Goal: Contribute content

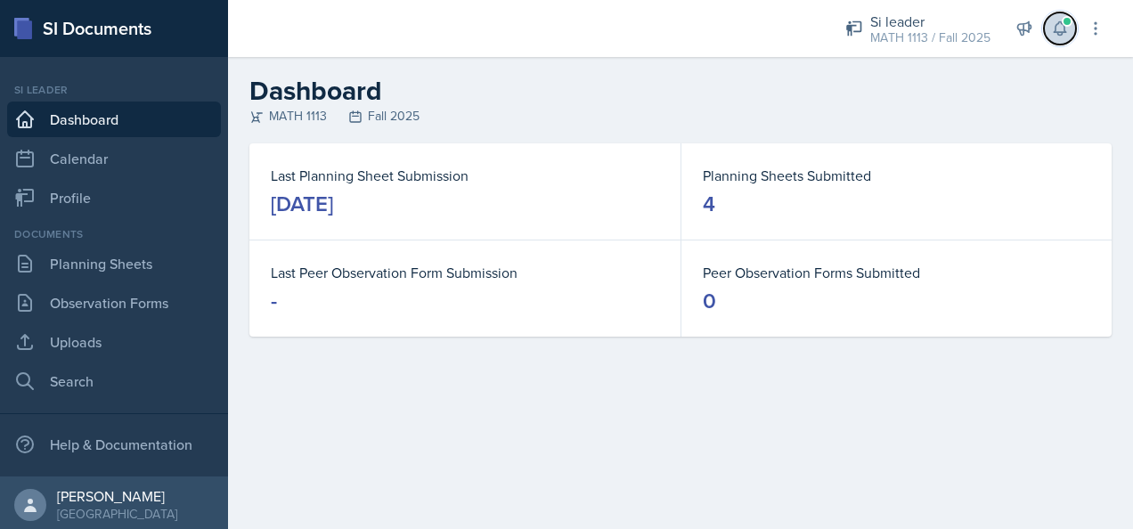
click at [1055, 32] on icon at bounding box center [1059, 28] width 12 height 13
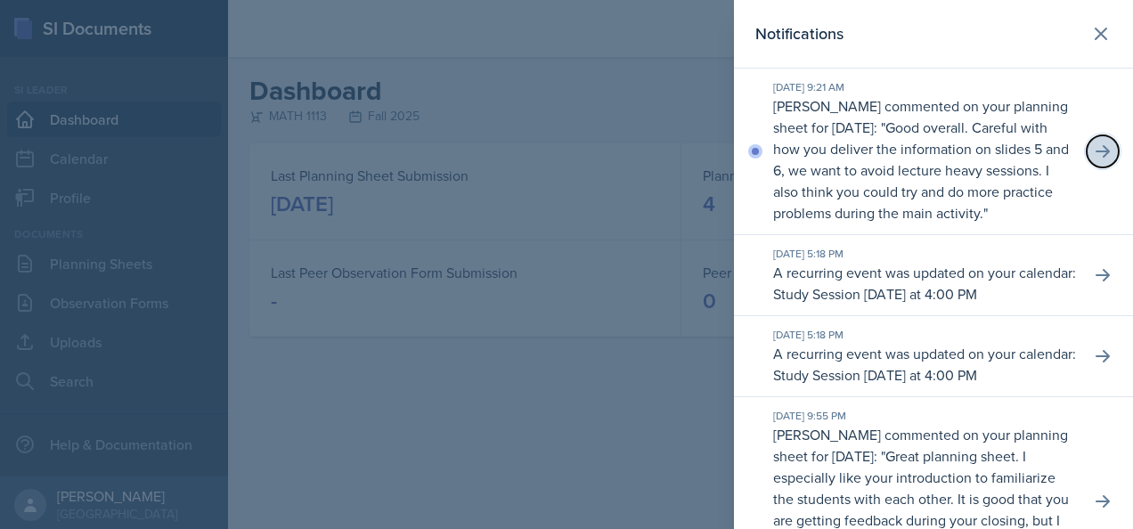
click at [1095, 158] on icon at bounding box center [1102, 151] width 14 height 12
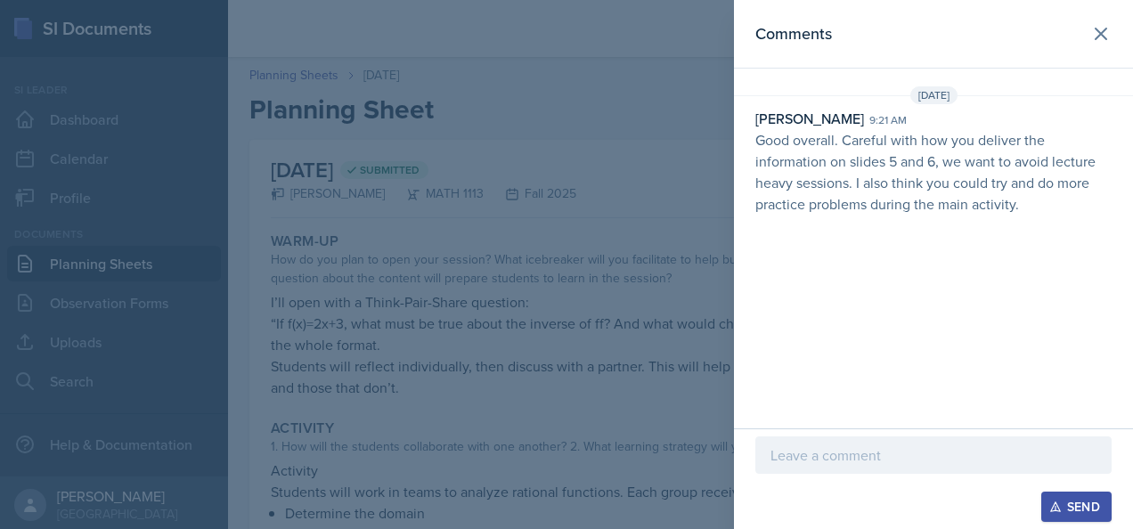
click at [868, 454] on p at bounding box center [933, 454] width 326 height 21
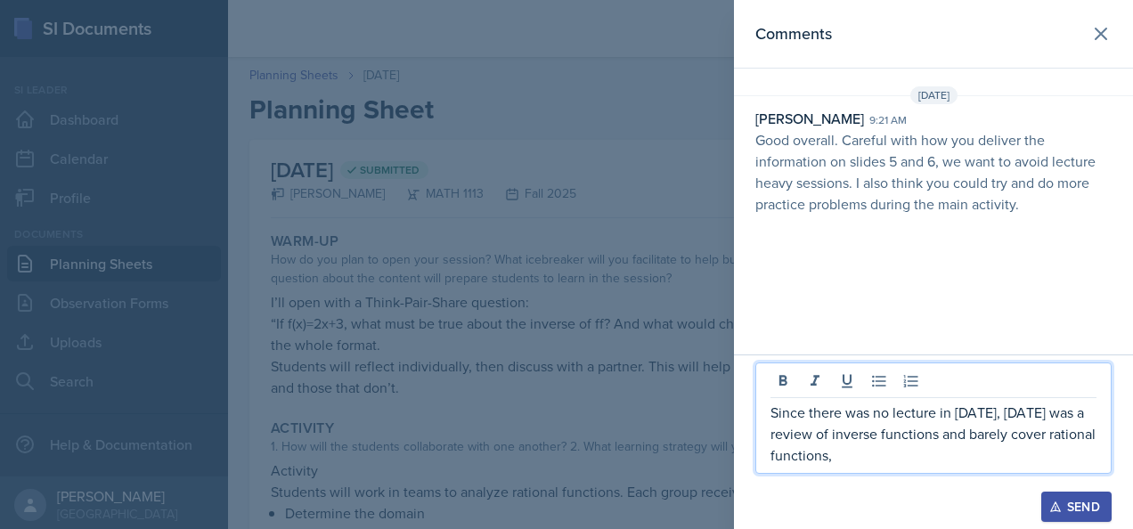
click at [901, 458] on p "Since there was no lecture in [DATE], [DATE] was a review of inverse functions …" at bounding box center [933, 434] width 326 height 64
click at [972, 460] on p "Since there was no lecture in [DATE], [DATE] was a review of inverse functions …" at bounding box center [933, 434] width 326 height 64
click at [982, 463] on p "Since there was no lecture [DATE], [DATE] was a review of inverse functions and…" at bounding box center [933, 434] width 326 height 64
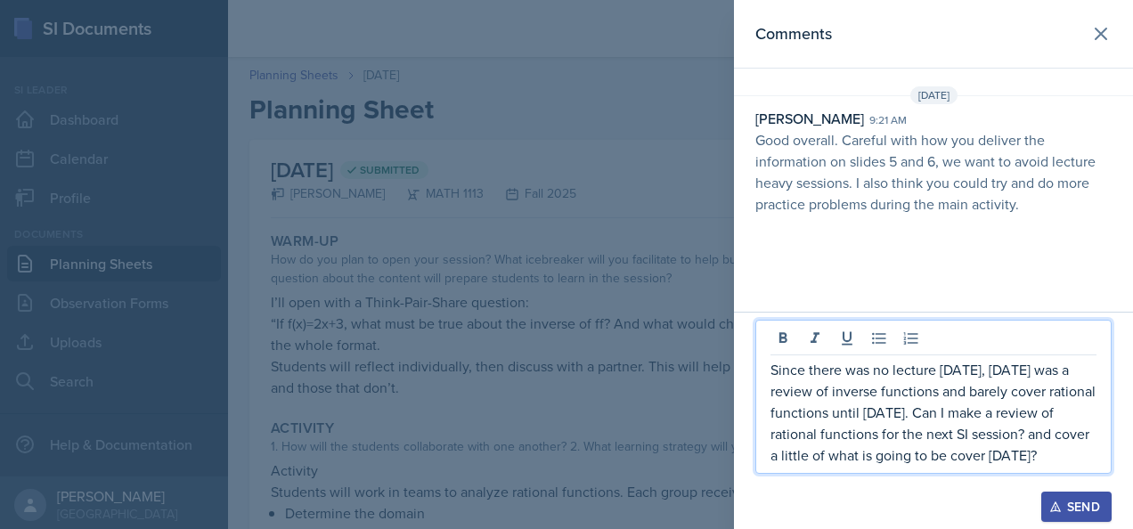
click at [952, 394] on p "Since there was no lecture [DATE], [DATE] was a review of inverse functions and…" at bounding box center [933, 412] width 326 height 107
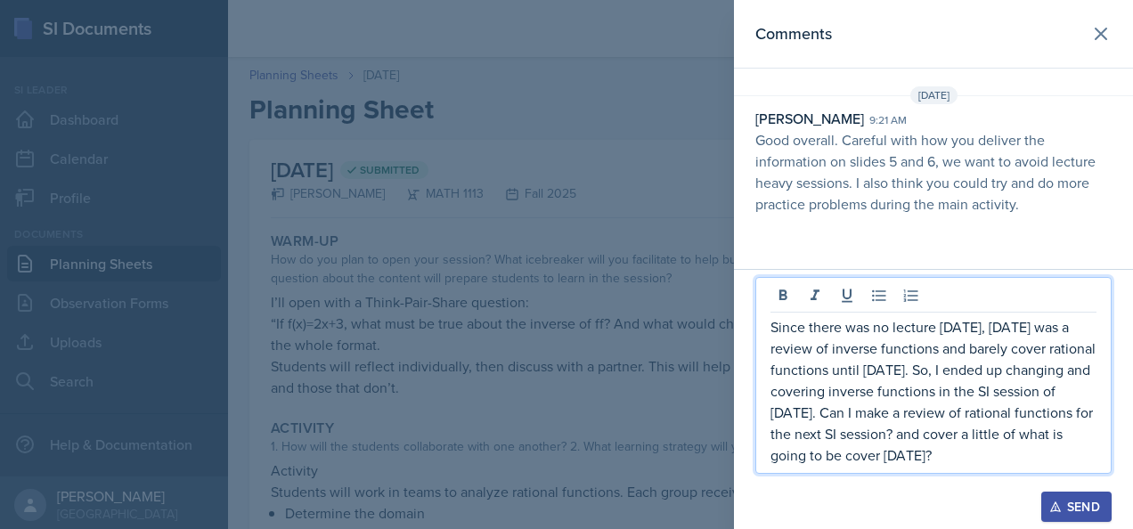
click at [1097, 326] on div "Since there was no lecture [DATE], [DATE] was a review of inverse functions and…" at bounding box center [933, 375] width 356 height 197
click at [1088, 331] on p "Since there was no lecture [DATE], [DATE] was a review of inverse functions and…" at bounding box center [933, 391] width 326 height 150
click at [1073, 449] on p "Since there was no lecture [DATE], [DATE] lecture was a review of inverse funct…" at bounding box center [933, 391] width 326 height 150
drag, startPoint x: 1063, startPoint y: 455, endPoint x: 918, endPoint y: 415, distance: 150.6
click at [918, 415] on p "Since there was no lecture [DATE], [DATE] lecture was a review of inverse funct…" at bounding box center [933, 391] width 326 height 150
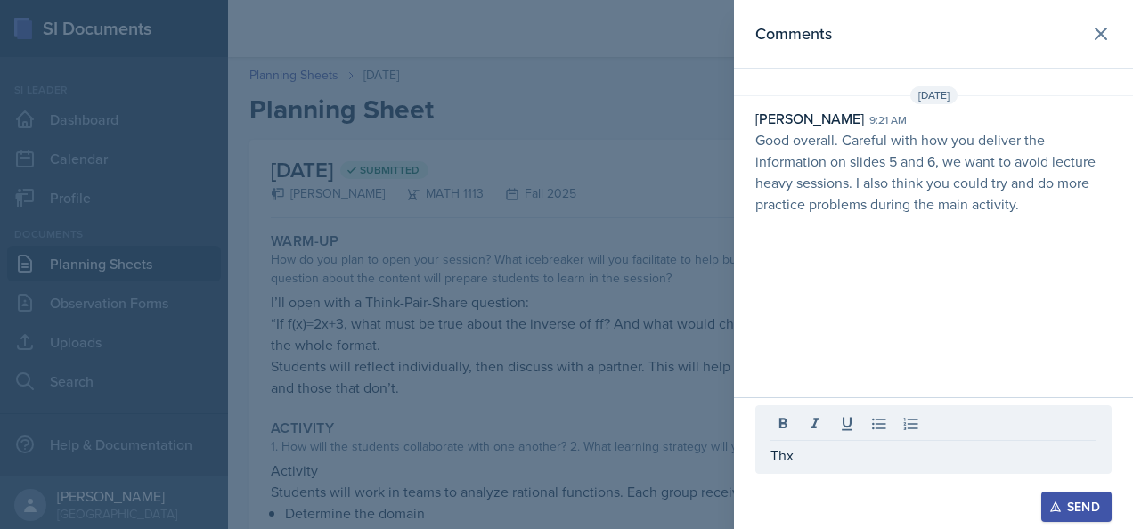
click at [1069, 513] on div "Send" at bounding box center [1076, 507] width 47 height 14
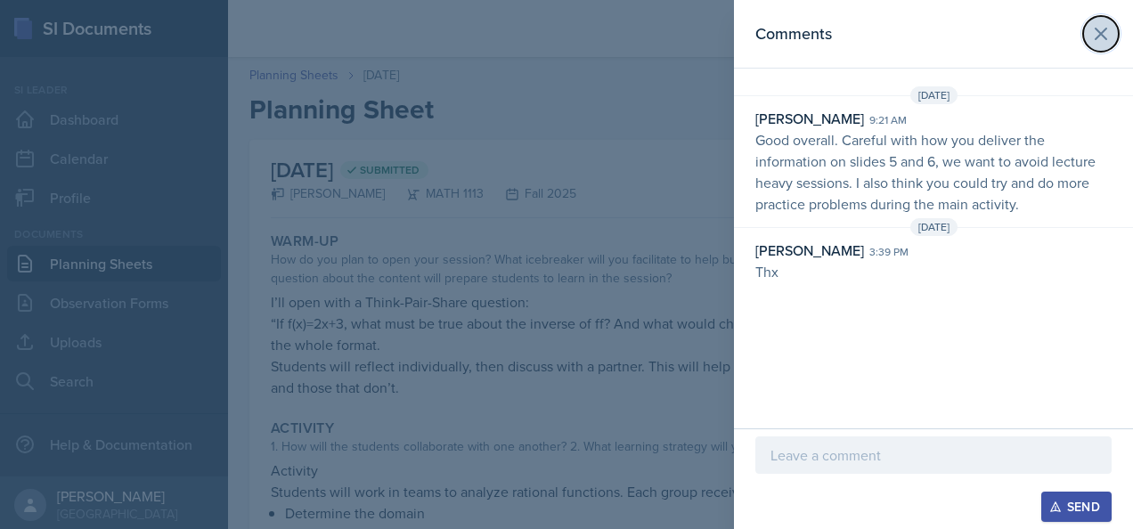
click at [1102, 35] on icon at bounding box center [1100, 33] width 11 height 11
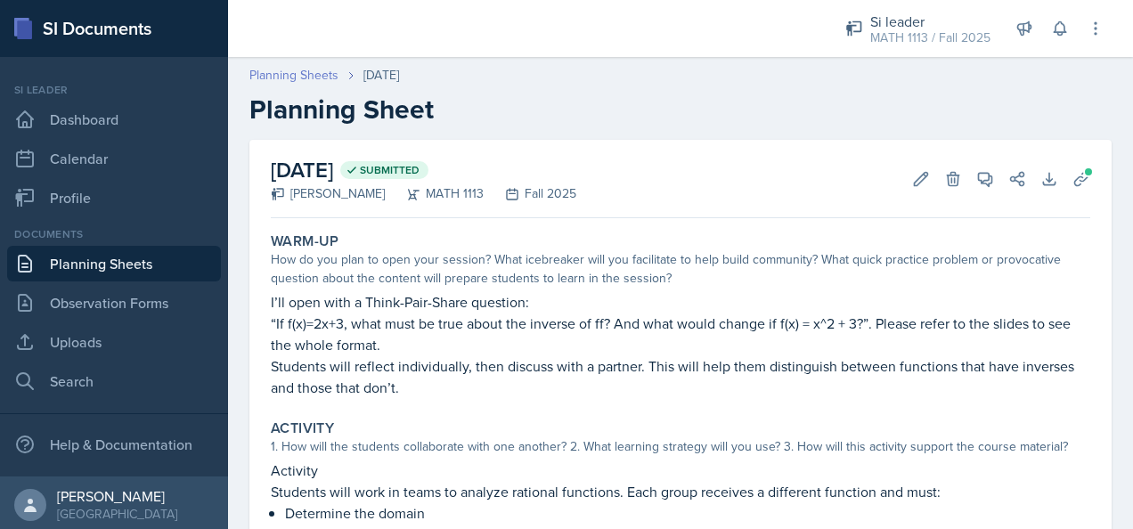
click at [305, 75] on link "Planning Sheets" at bounding box center [293, 75] width 89 height 19
